Goal: Information Seeking & Learning: Learn about a topic

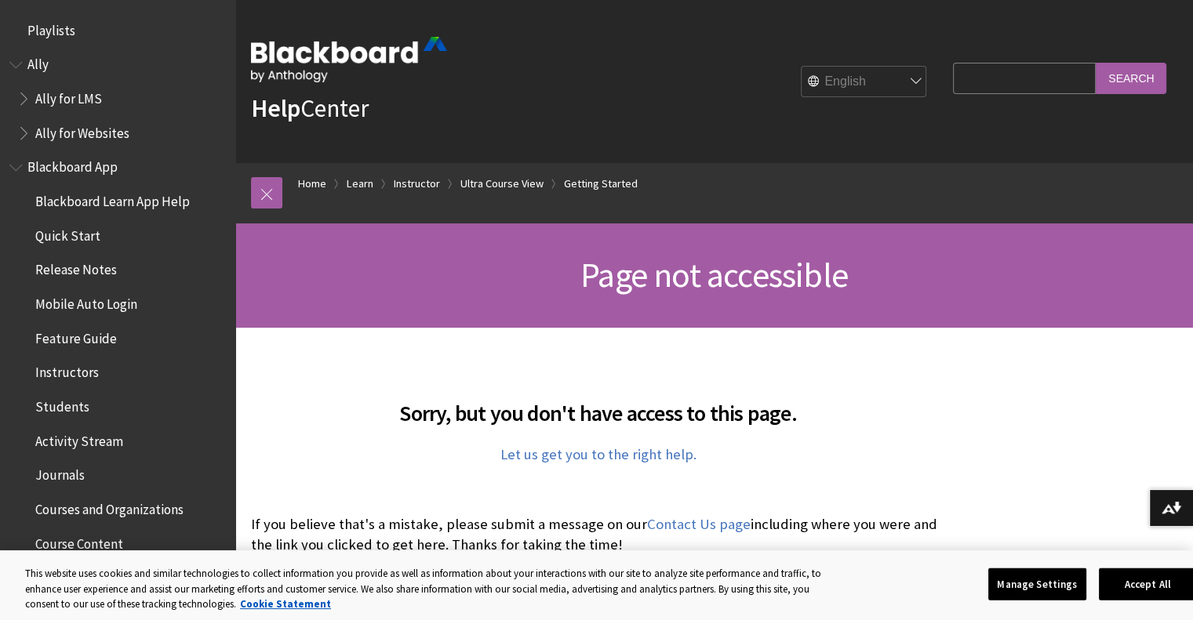
click at [900, 78] on select "English عربية Català Cymraeg Deutsch Español Suomi Français עברית Italiano 日本語 …" at bounding box center [864, 82] width 125 height 31
click at [1005, 130] on div "Help Center English عربية Català Cymraeg Deutsch Español Suomi Français עברית I…" at bounding box center [714, 81] width 958 height 163
click at [358, 184] on link "Learn" at bounding box center [360, 184] width 27 height 20
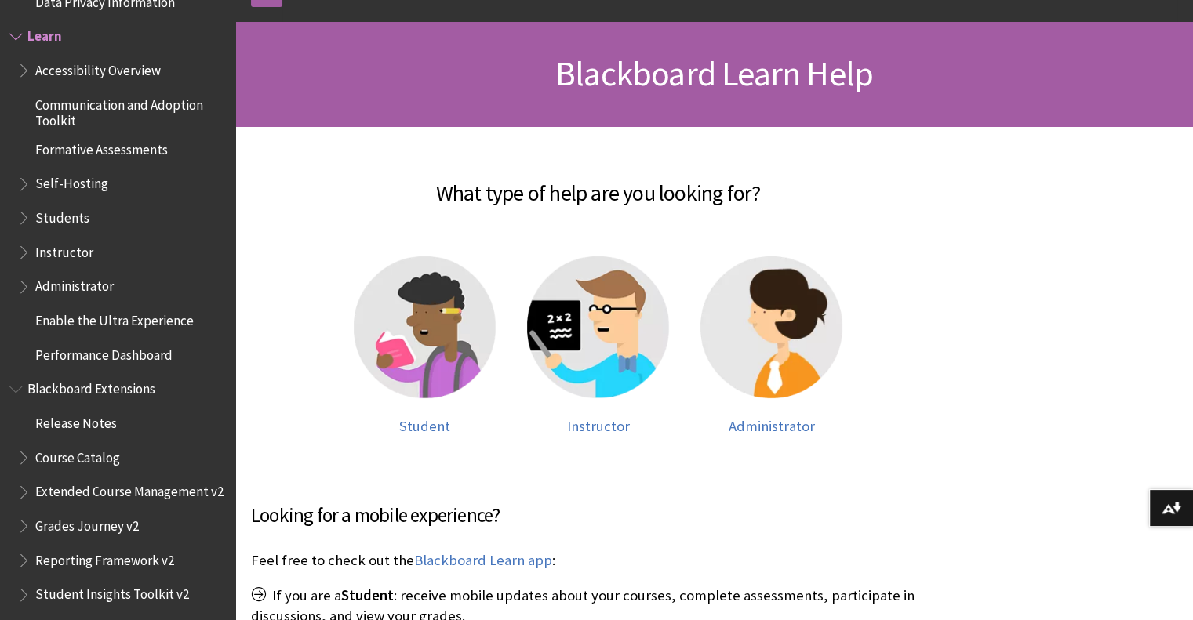
scroll to position [314, 0]
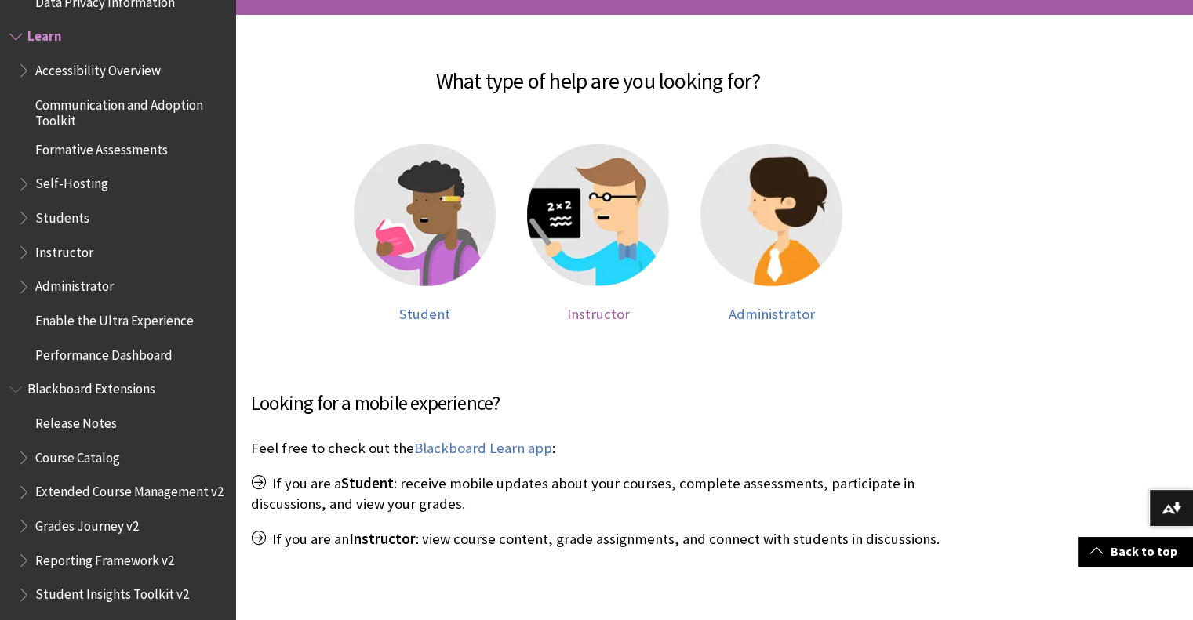
click at [599, 224] on img at bounding box center [598, 215] width 142 height 142
click at [599, 315] on span "Instructor" at bounding box center [598, 314] width 63 height 18
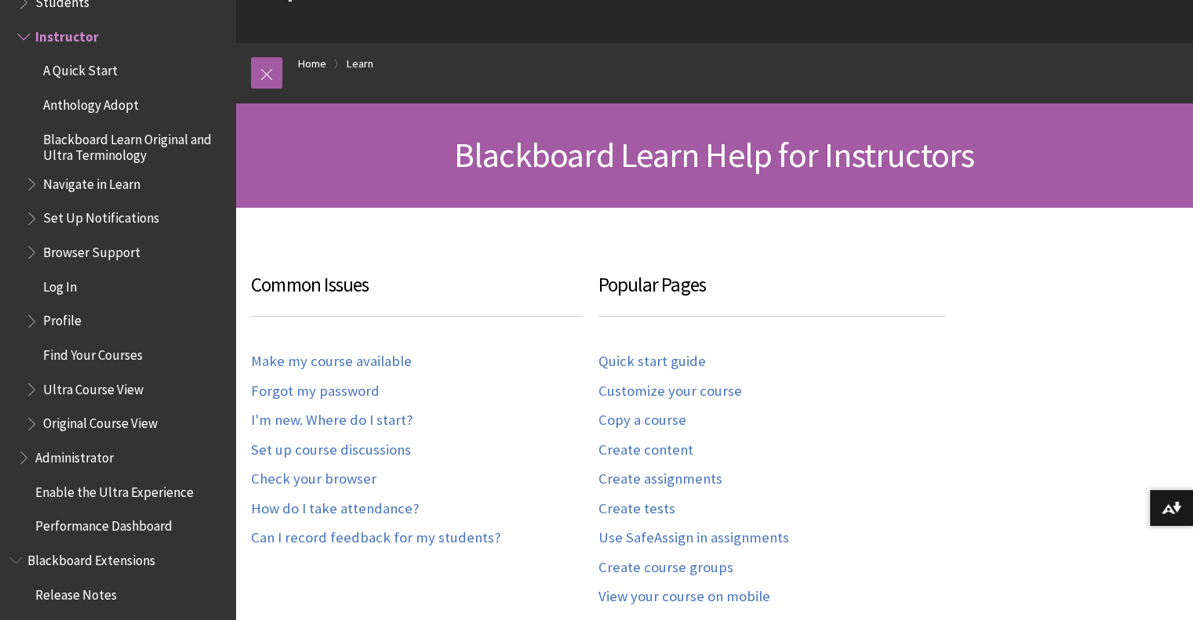
scroll to position [157, 0]
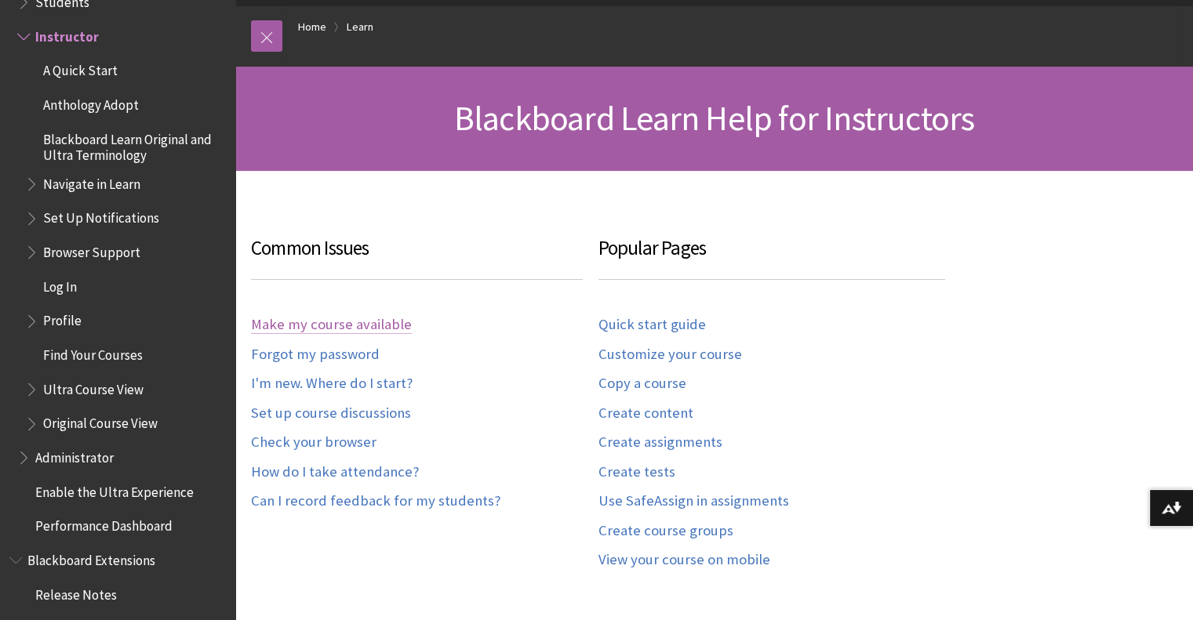
click at [336, 322] on link "Make my course available" at bounding box center [331, 325] width 161 height 18
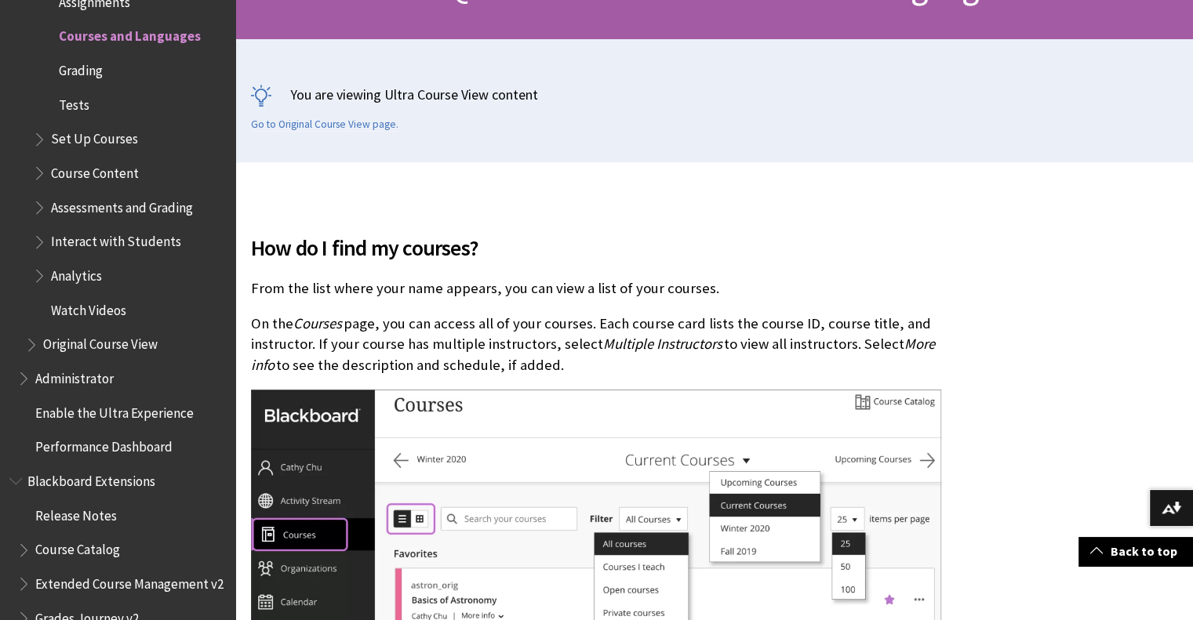
scroll to position [314, 0]
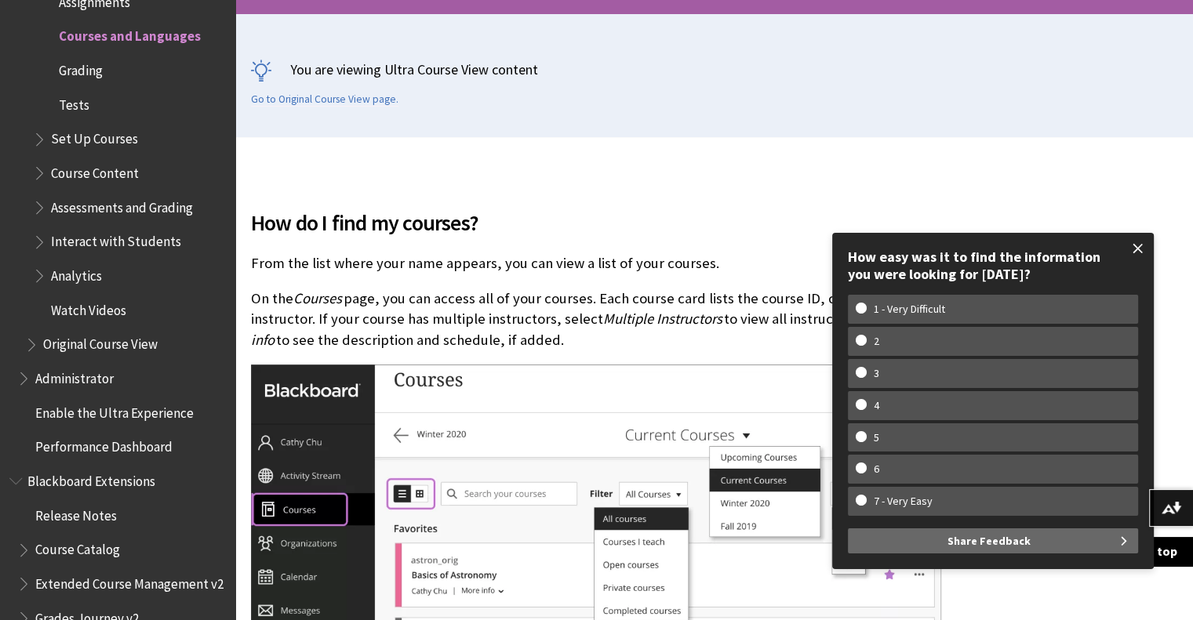
click at [1137, 247] on span at bounding box center [1138, 248] width 33 height 33
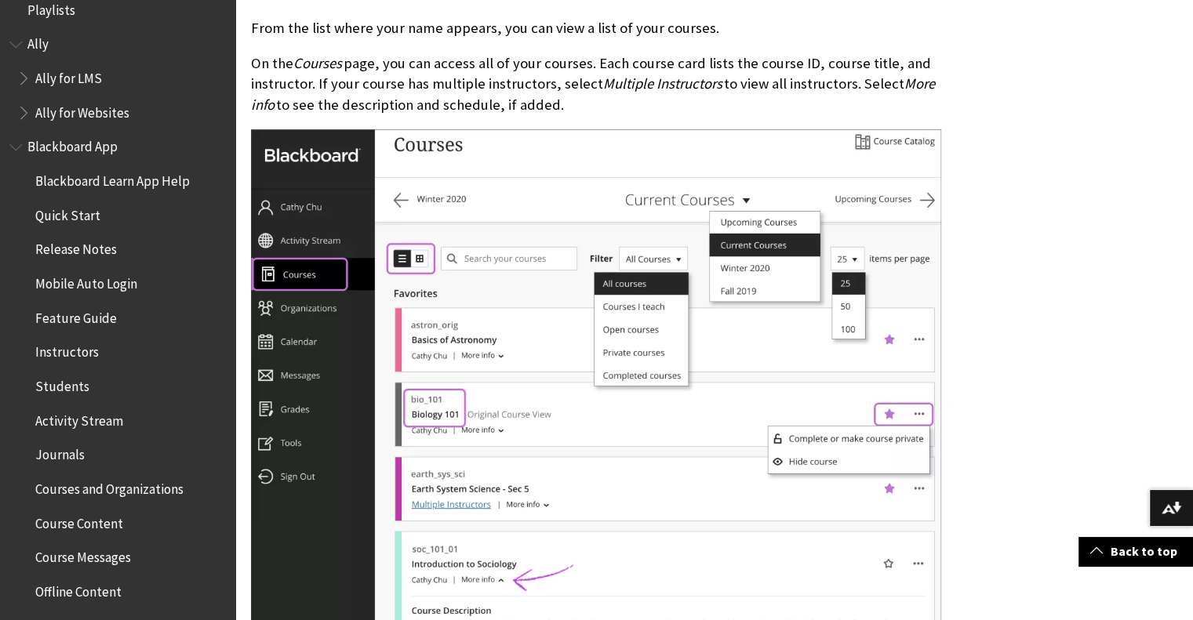
scroll to position [0, 0]
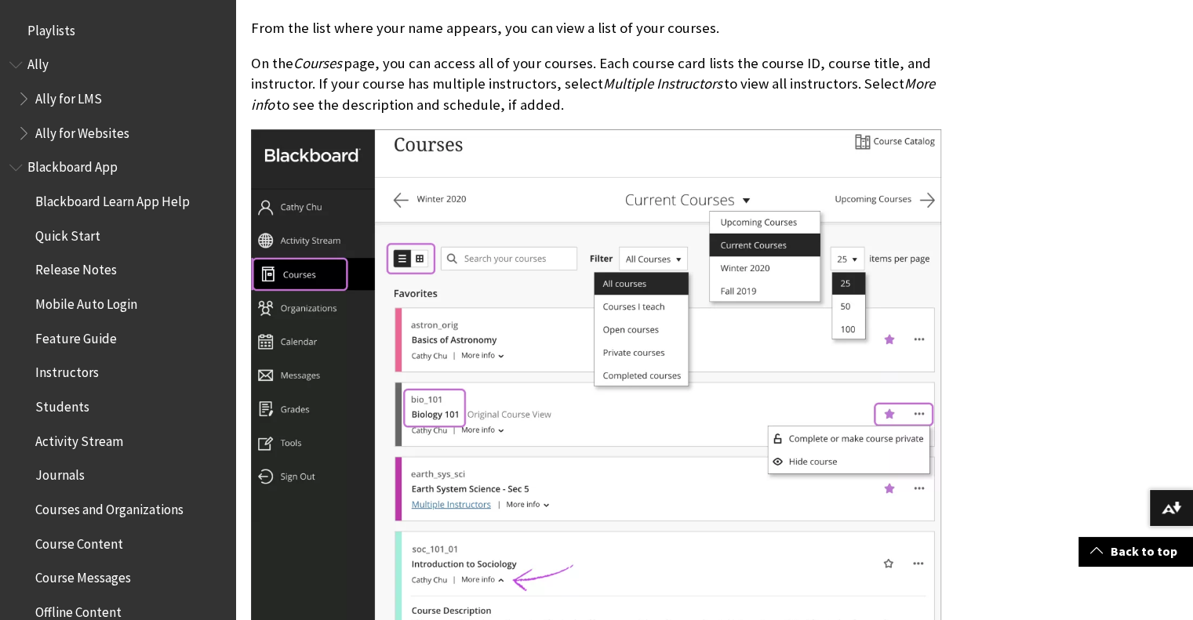
click at [304, 309] on img at bounding box center [596, 423] width 690 height 589
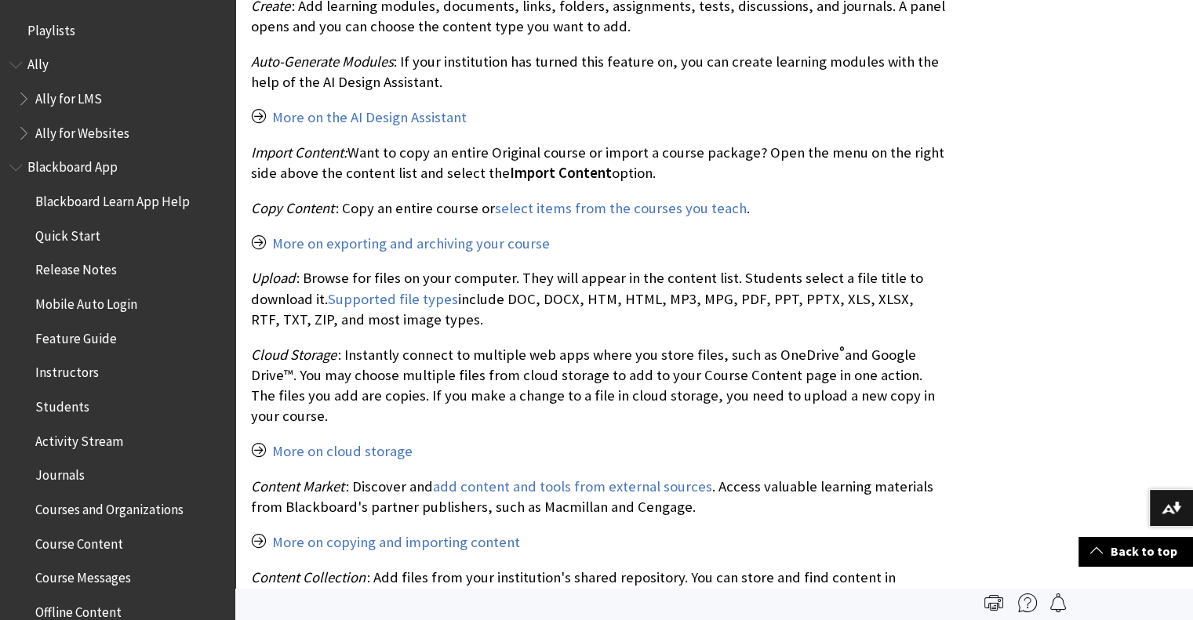
scroll to position [2118, 0]
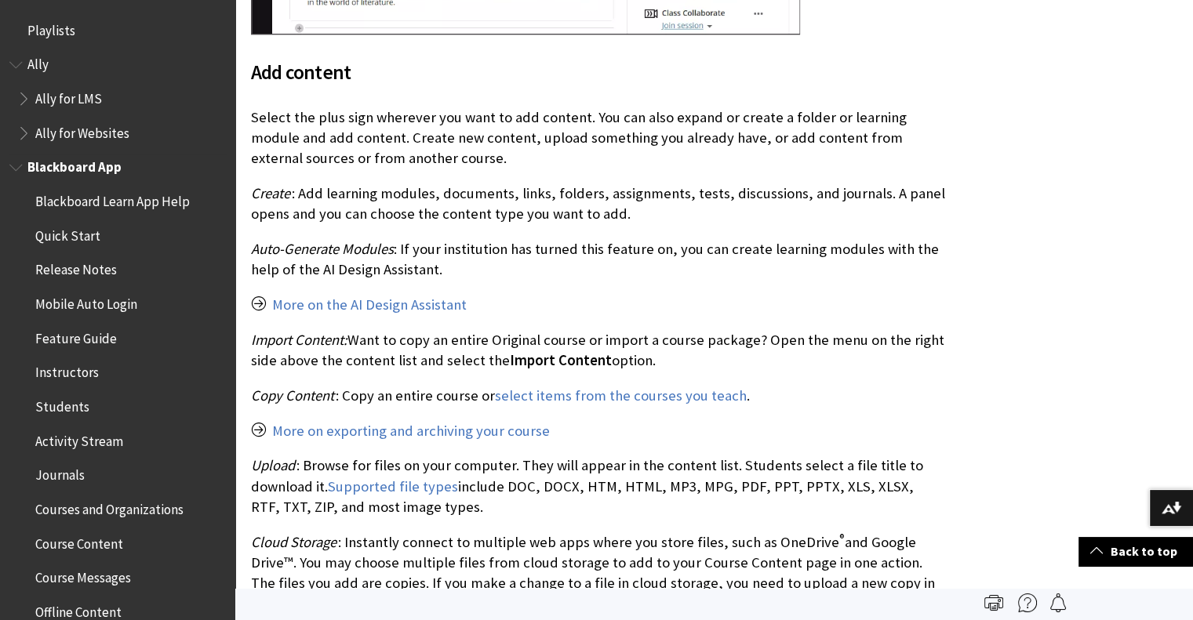
click at [67, 164] on span "Blackboard App" at bounding box center [74, 165] width 94 height 21
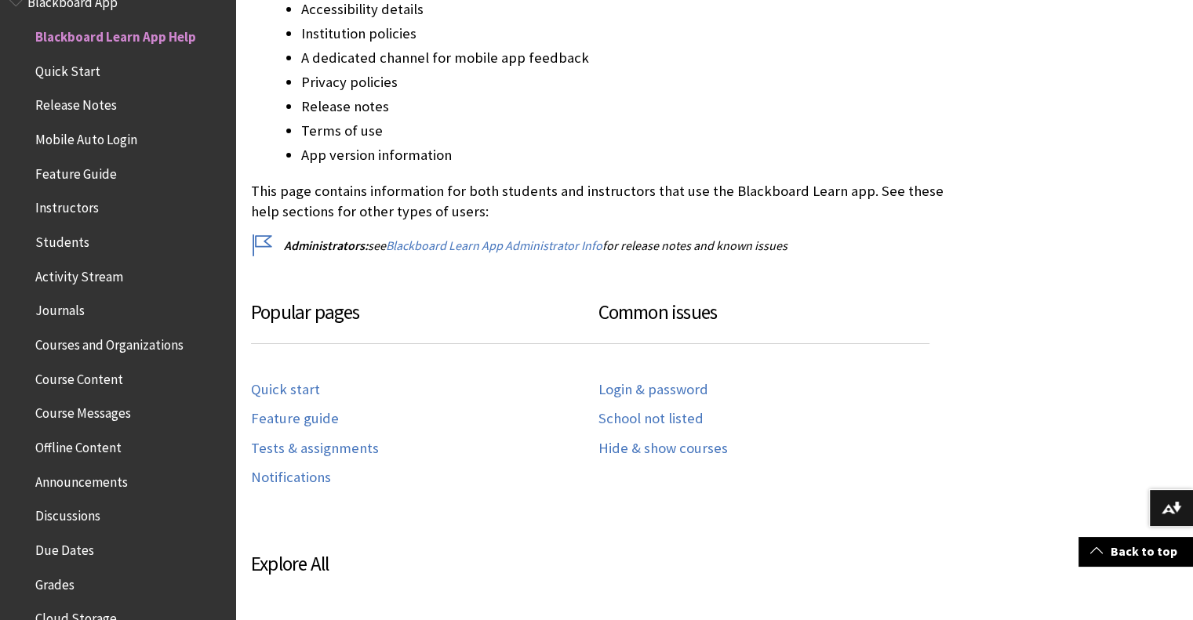
scroll to position [549, 0]
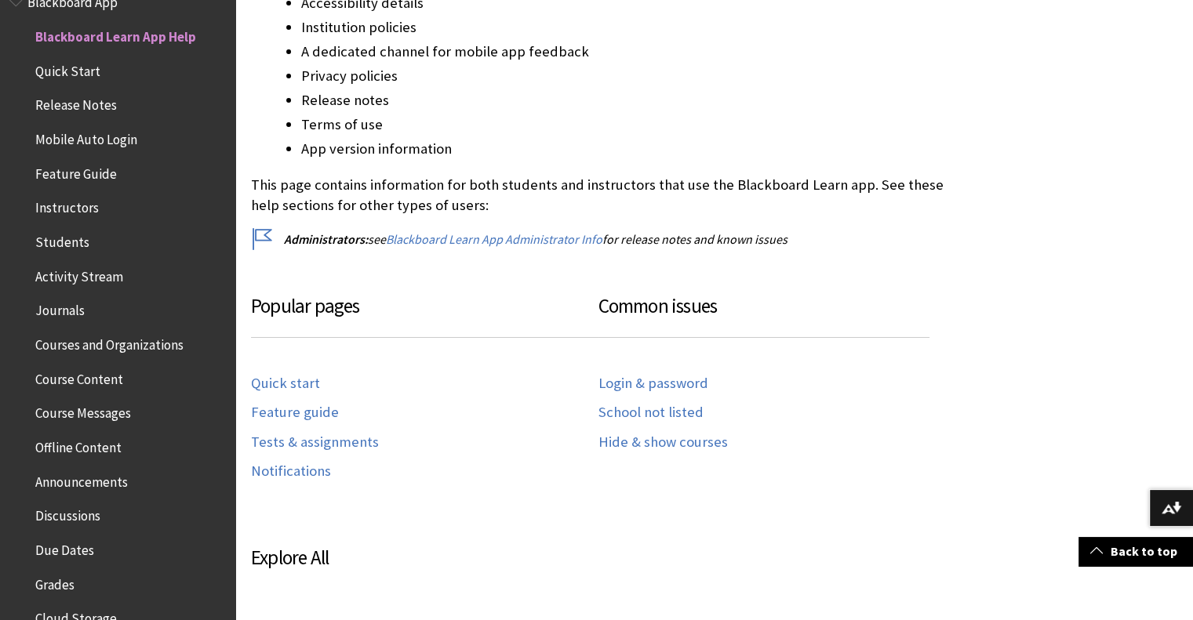
drag, startPoint x: 296, startPoint y: 381, endPoint x: 328, endPoint y: 379, distance: 31.5
click at [296, 381] on link "Quick start" at bounding box center [285, 384] width 69 height 18
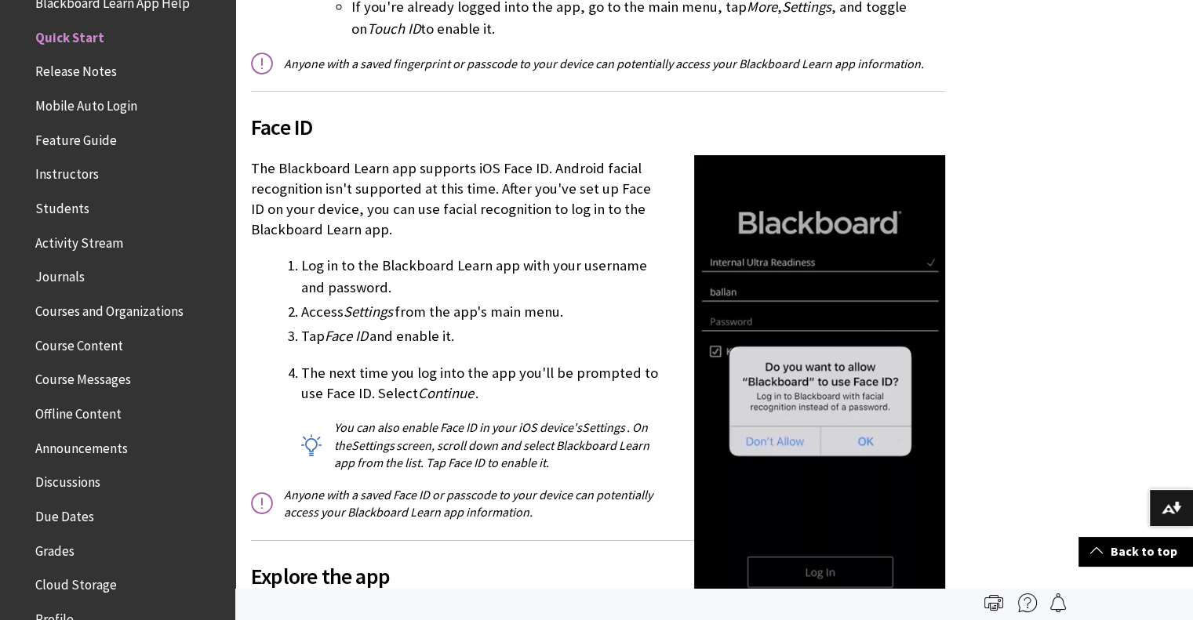
scroll to position [1654, 0]
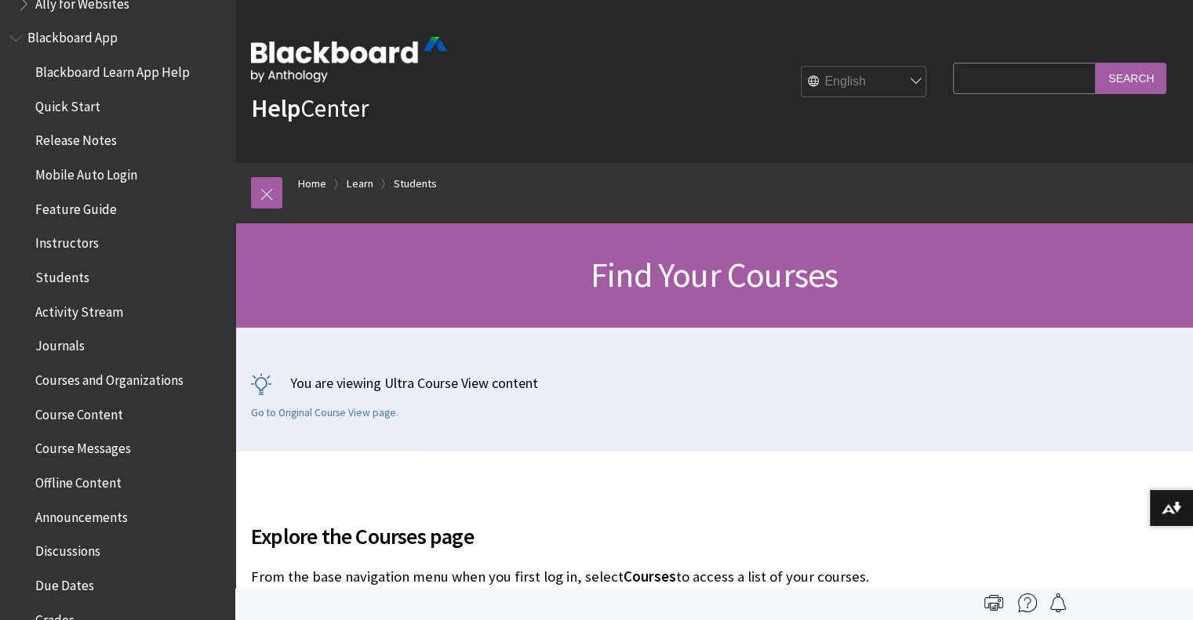
scroll to position [157, 0]
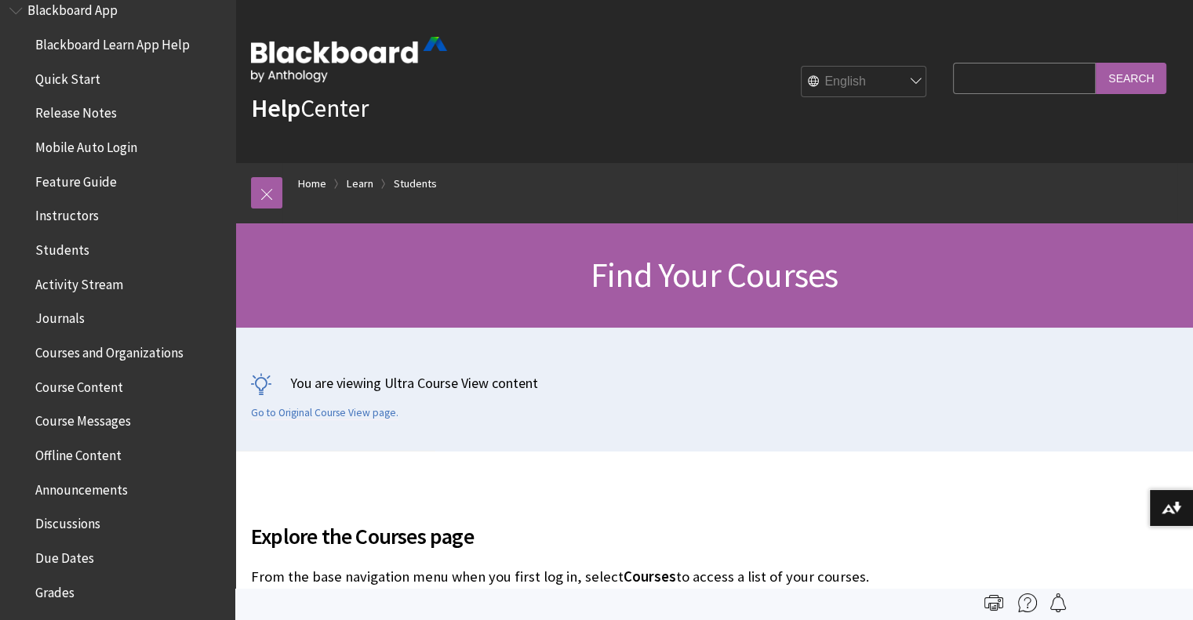
click at [71, 213] on span "Instructors" at bounding box center [67, 213] width 64 height 21
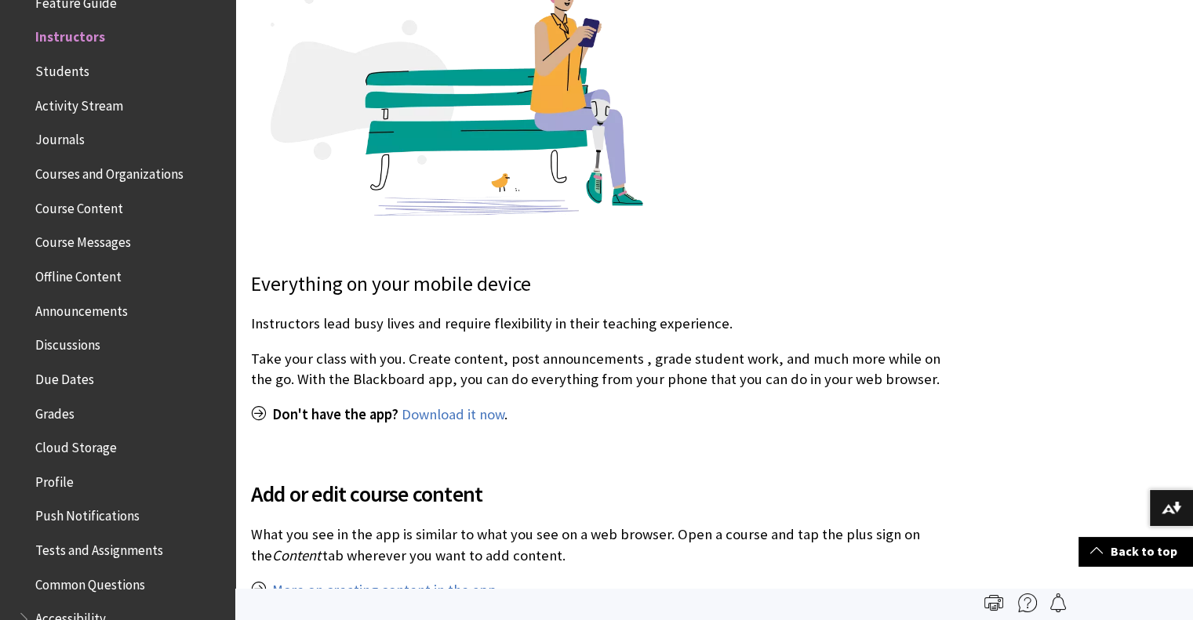
scroll to position [392, 0]
click at [89, 170] on span "Courses and Organizations" at bounding box center [109, 171] width 148 height 21
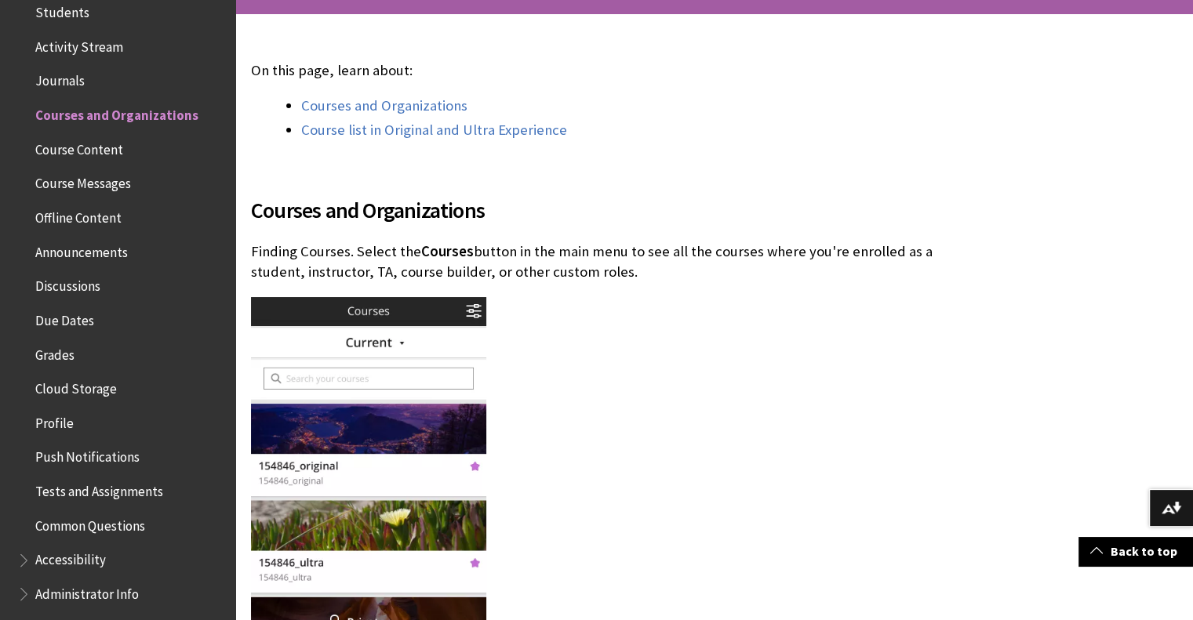
scroll to position [392, 0]
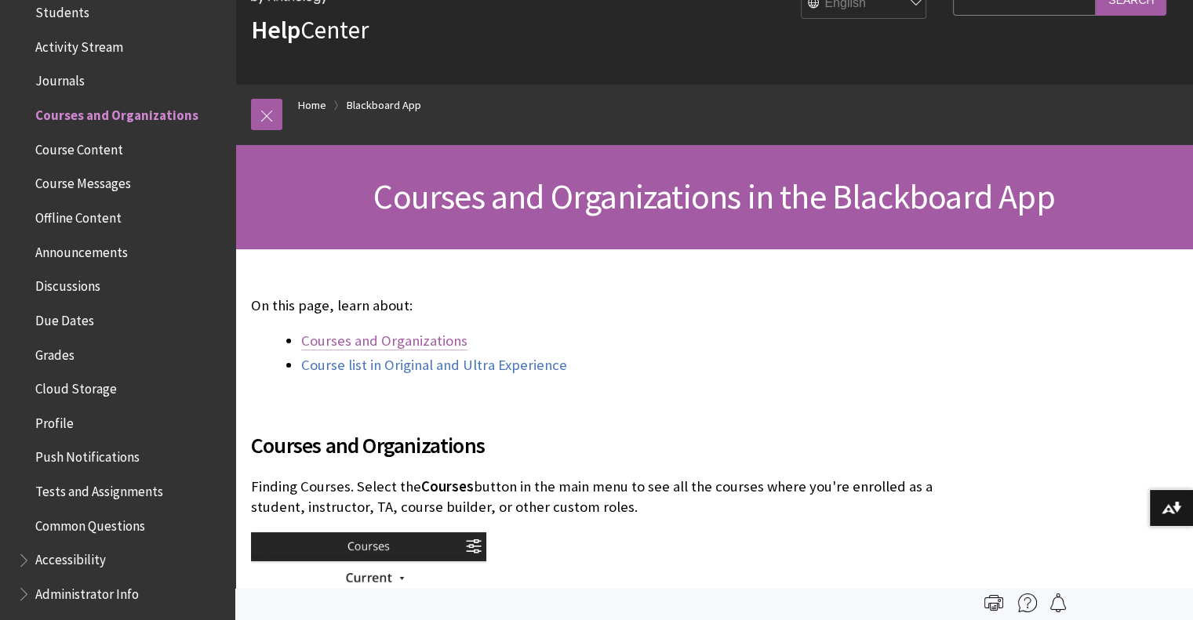
click at [380, 340] on link "Courses and Organizations" at bounding box center [384, 341] width 166 height 19
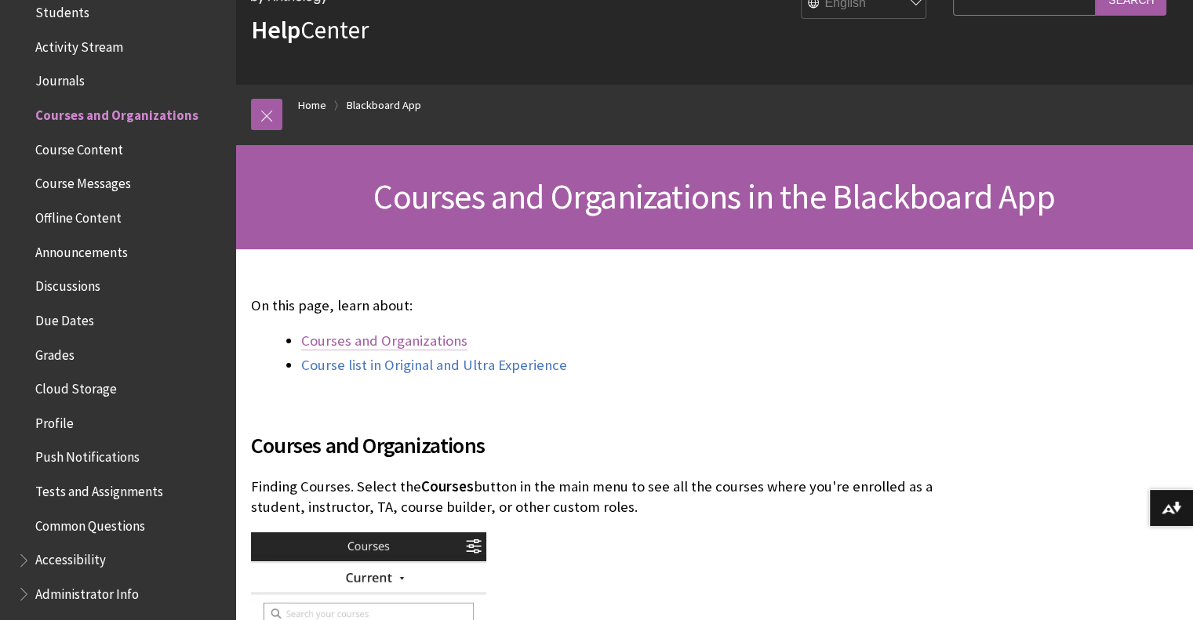
scroll to position [510, 0]
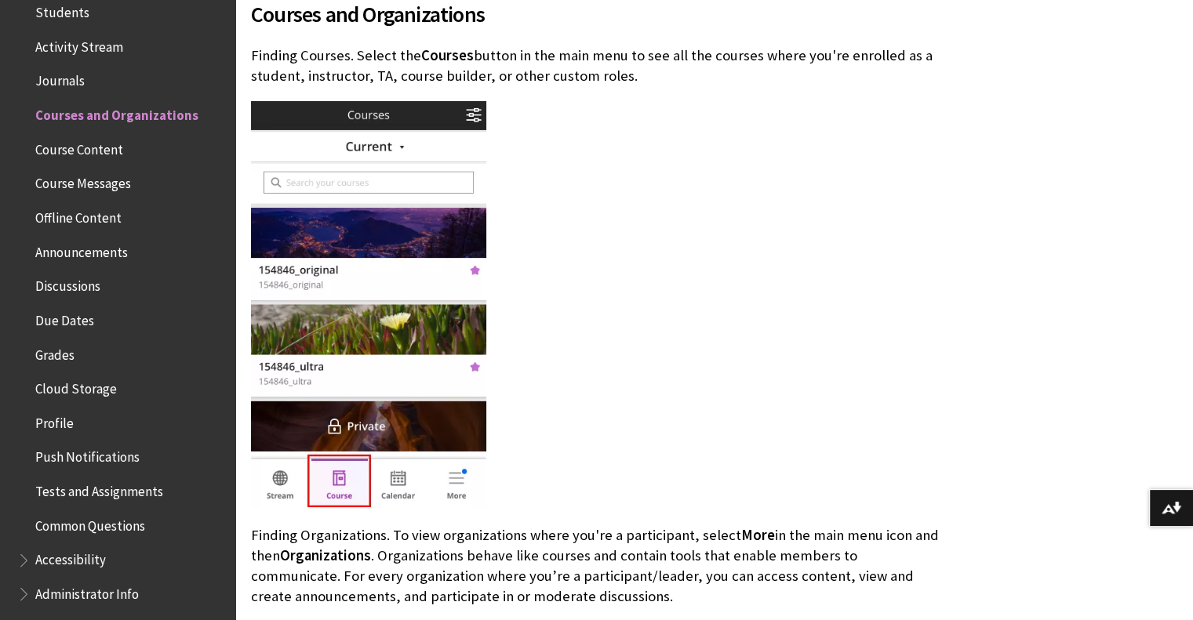
click at [380, 340] on img at bounding box center [368, 304] width 235 height 406
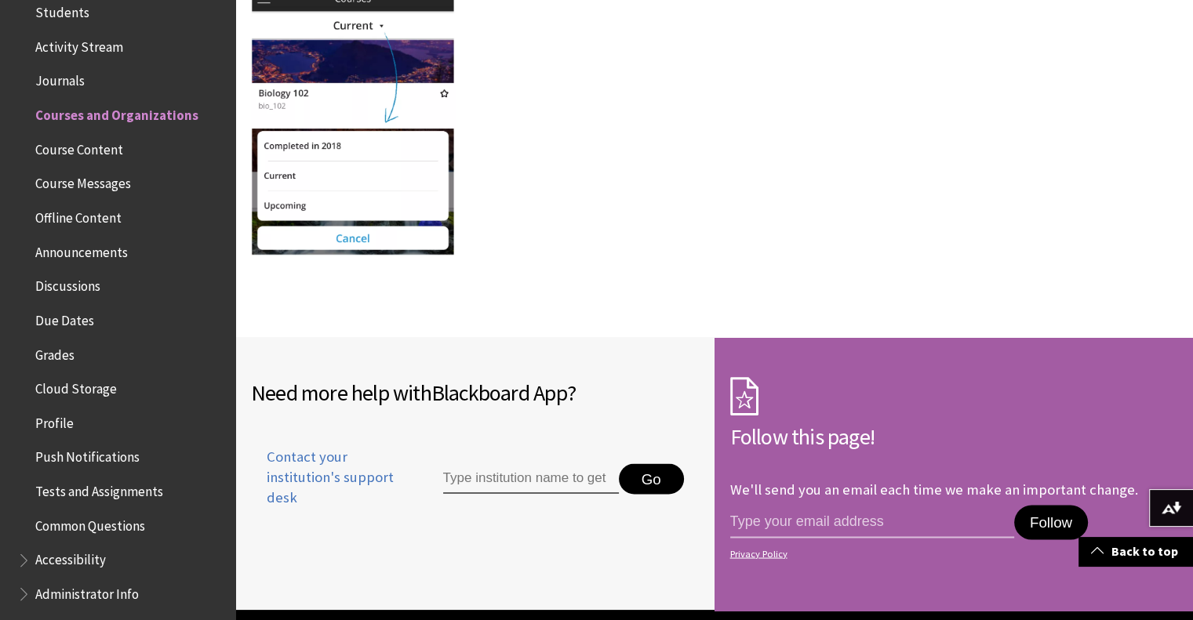
scroll to position [2980, 0]
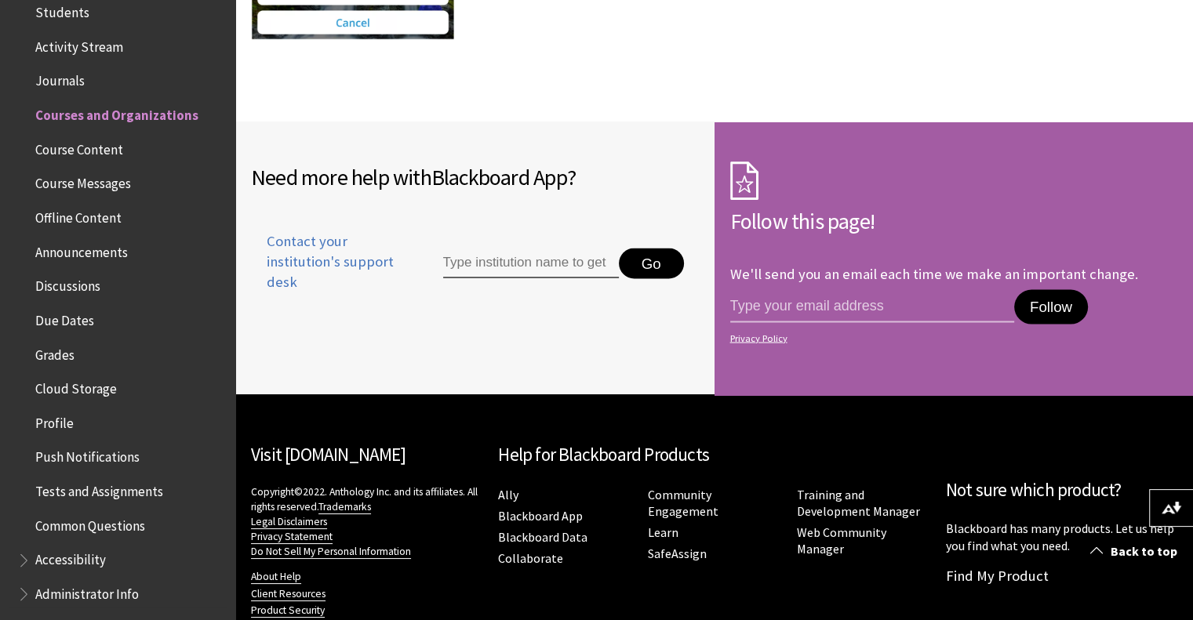
click at [88, 150] on span "Course Content" at bounding box center [79, 146] width 88 height 21
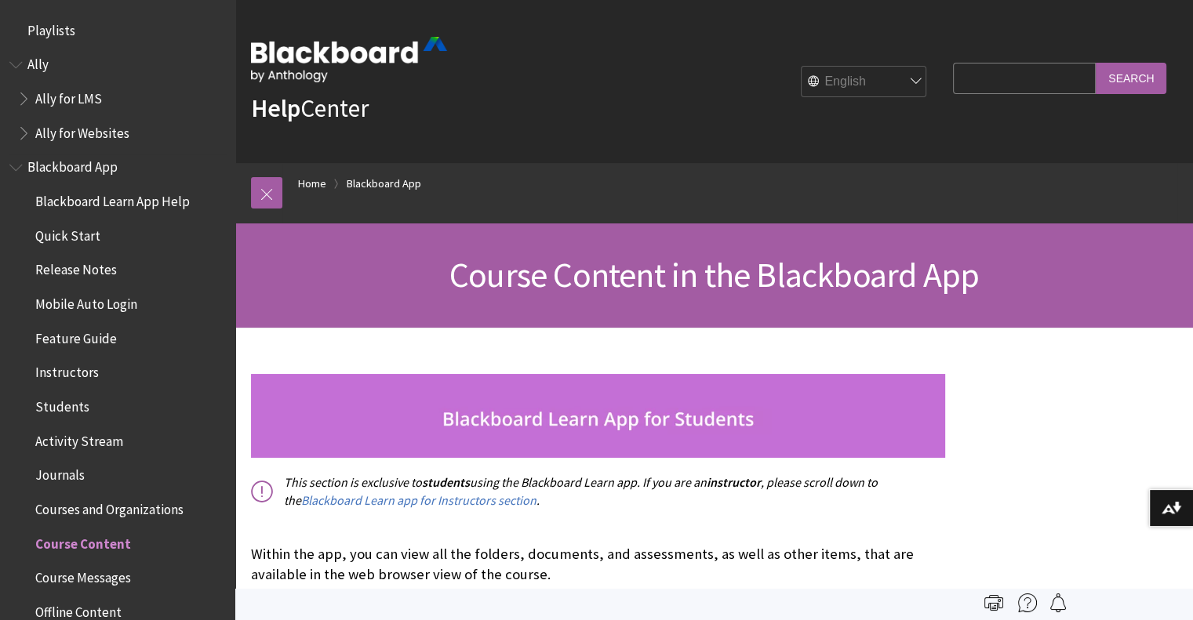
click at [72, 232] on span "Quick Start" at bounding box center [67, 233] width 65 height 21
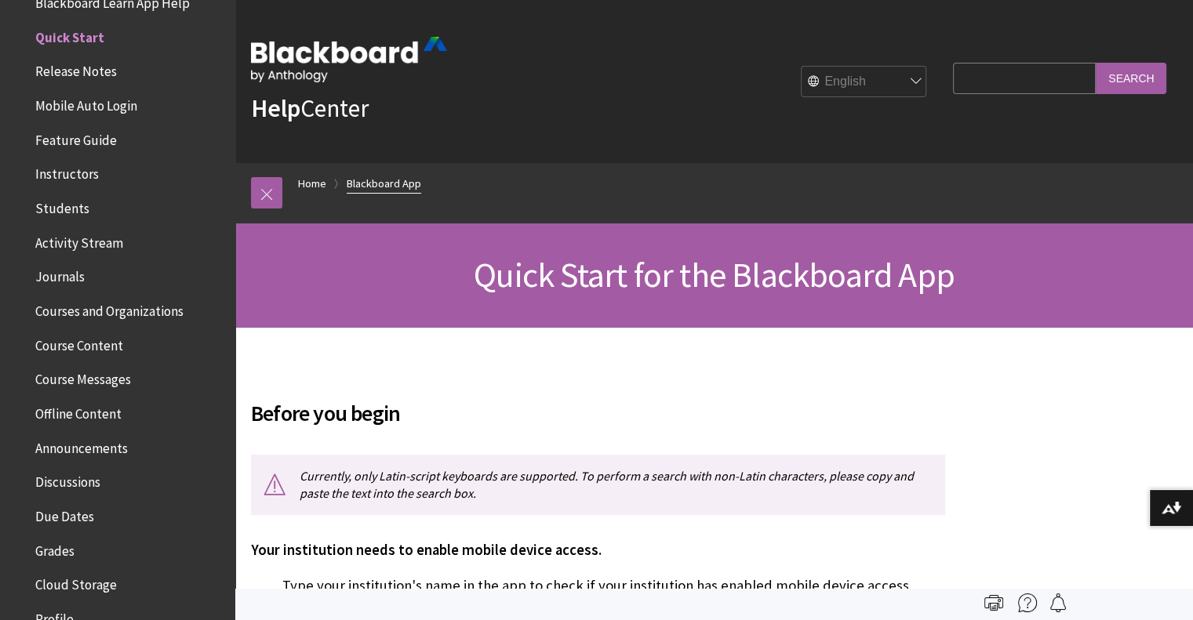
click at [375, 181] on link "Blackboard App" at bounding box center [384, 184] width 75 height 20
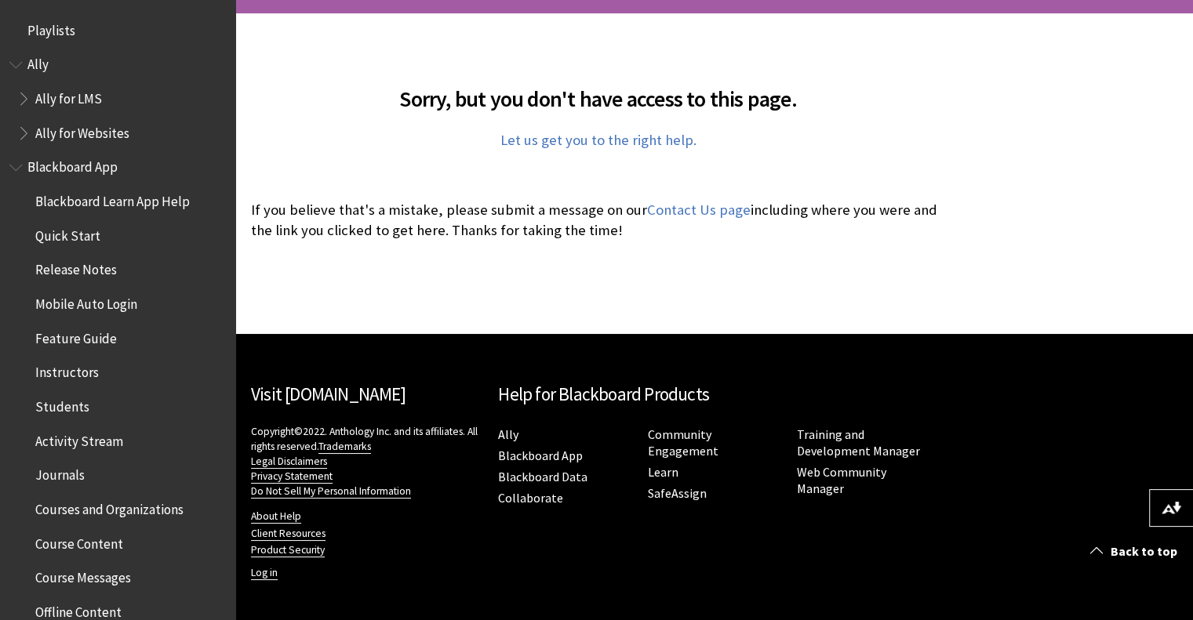
scroll to position [316, 0]
